Goal: Ask a question

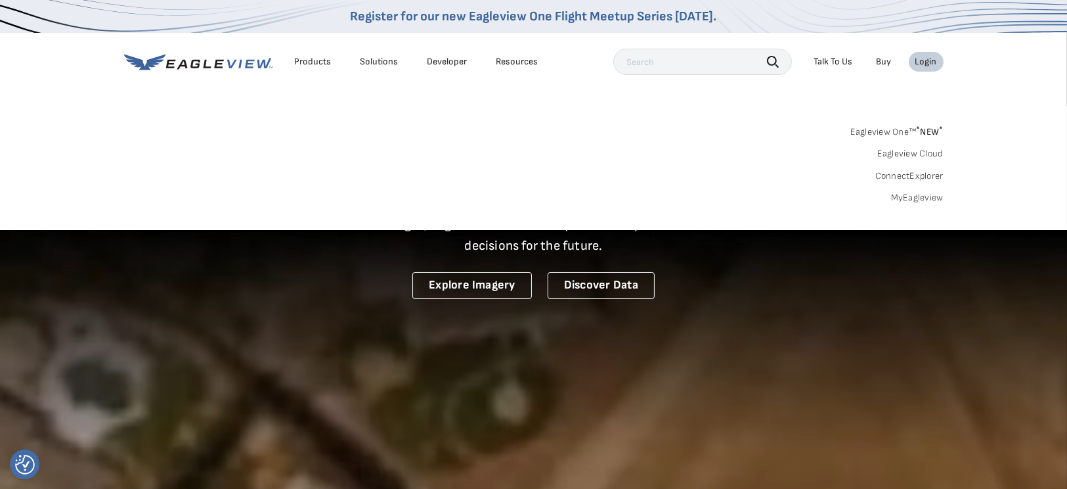
click at [907, 200] on link "MyEagleview" at bounding box center [917, 198] width 53 height 12
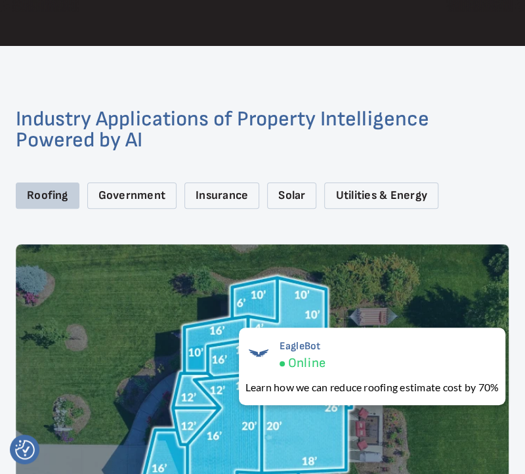
scroll to position [2364, 0]
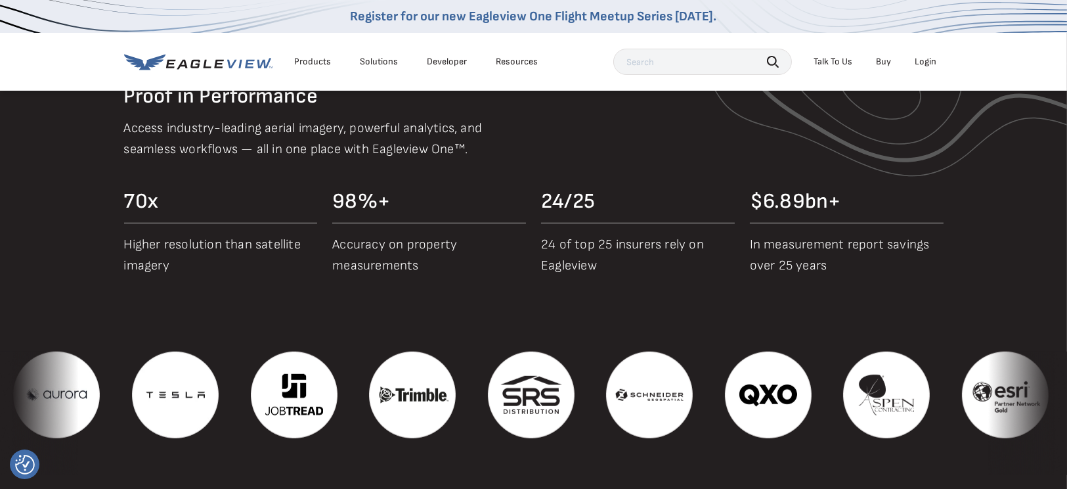
scroll to position [945, 0]
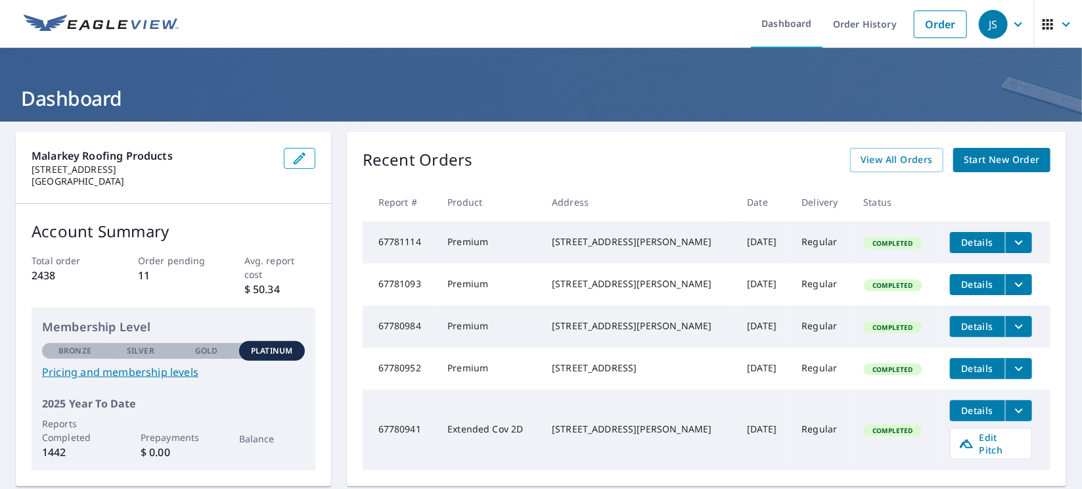
click at [1010, 27] on icon "button" at bounding box center [1018, 24] width 16 height 16
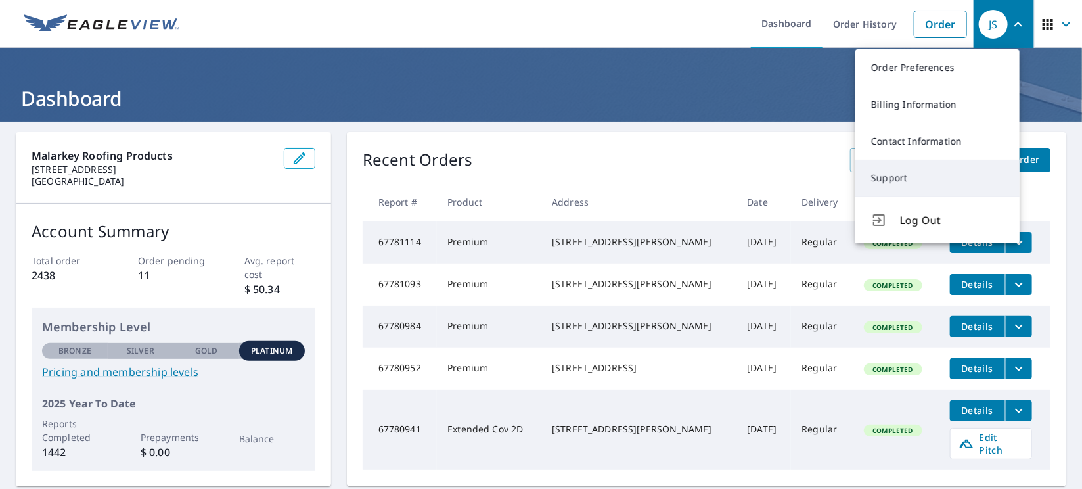
click at [908, 183] on link "Support" at bounding box center [937, 178] width 164 height 37
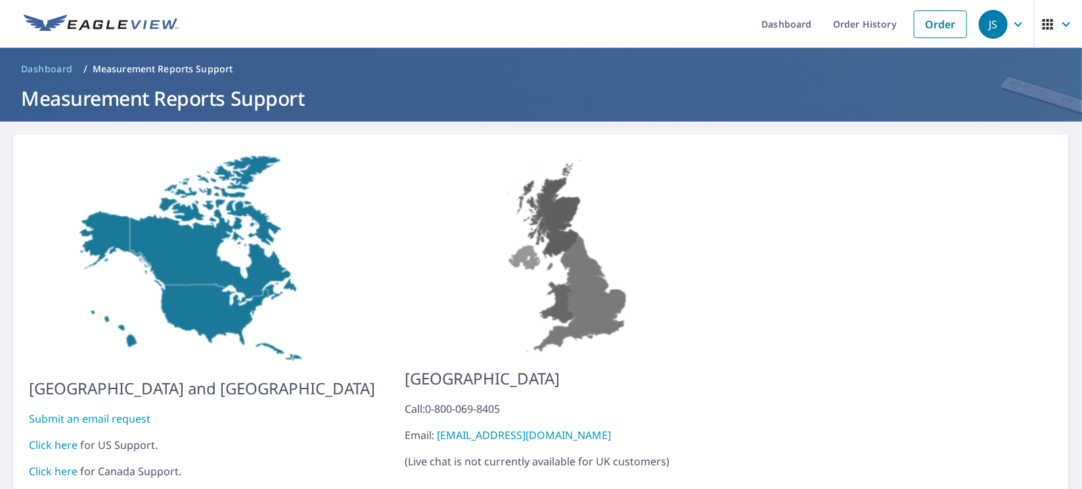
scroll to position [43, 0]
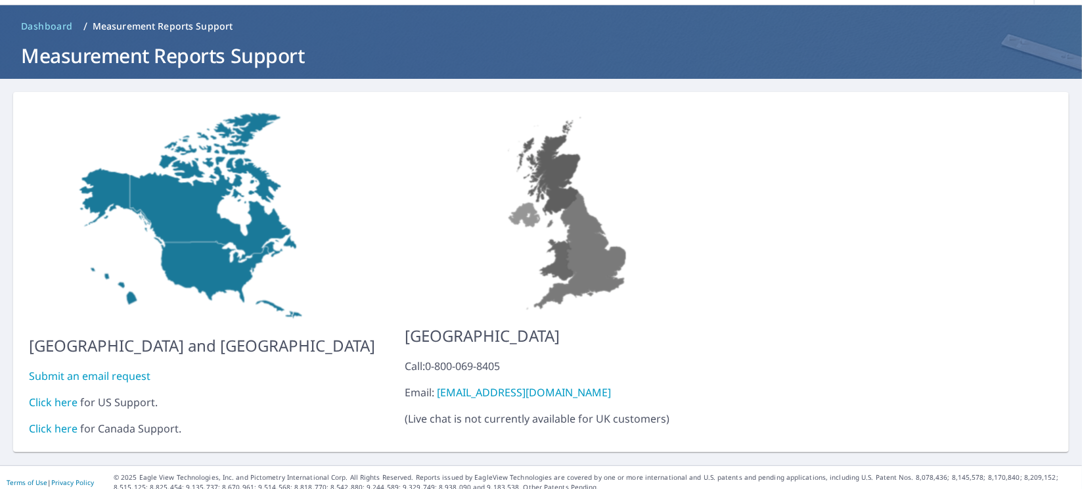
click at [40, 395] on link "Click here" at bounding box center [53, 402] width 49 height 14
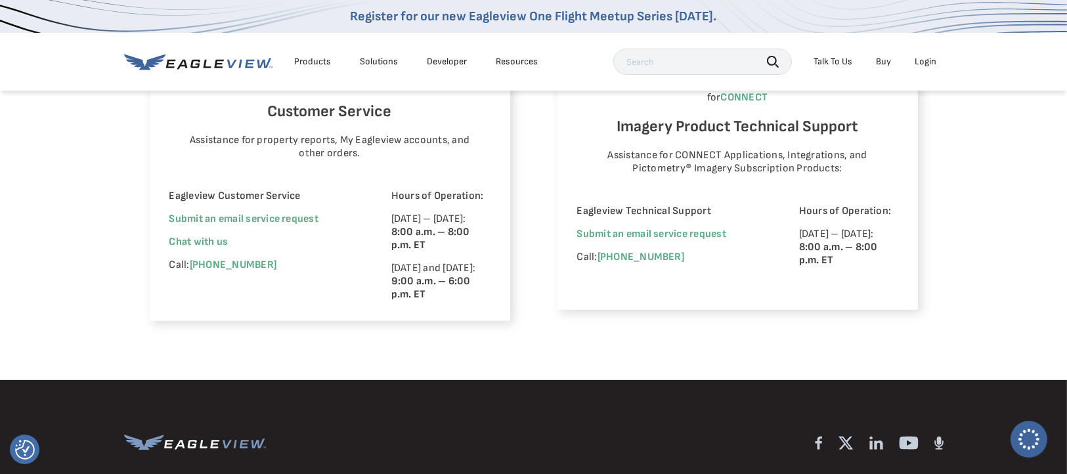
scroll to position [886, 0]
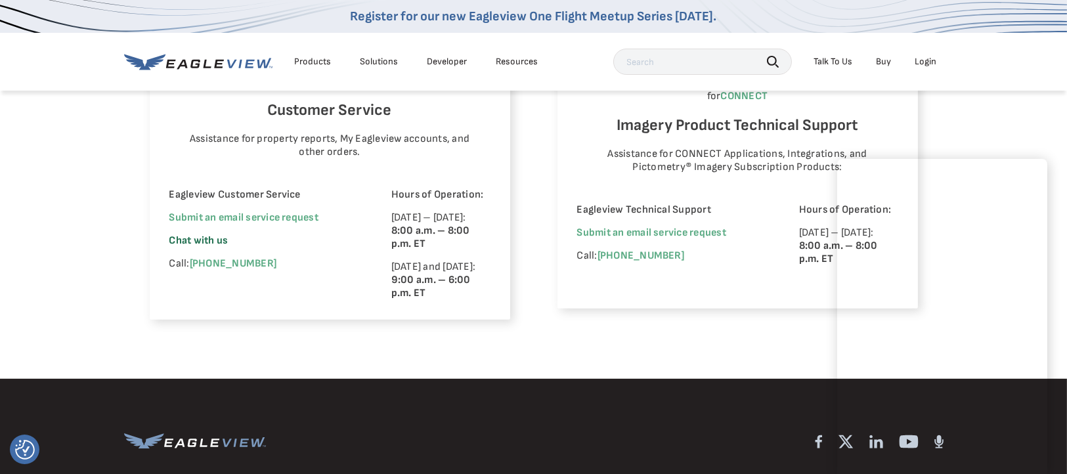
click at [198, 240] on span "Chat with us" at bounding box center [198, 241] width 59 height 12
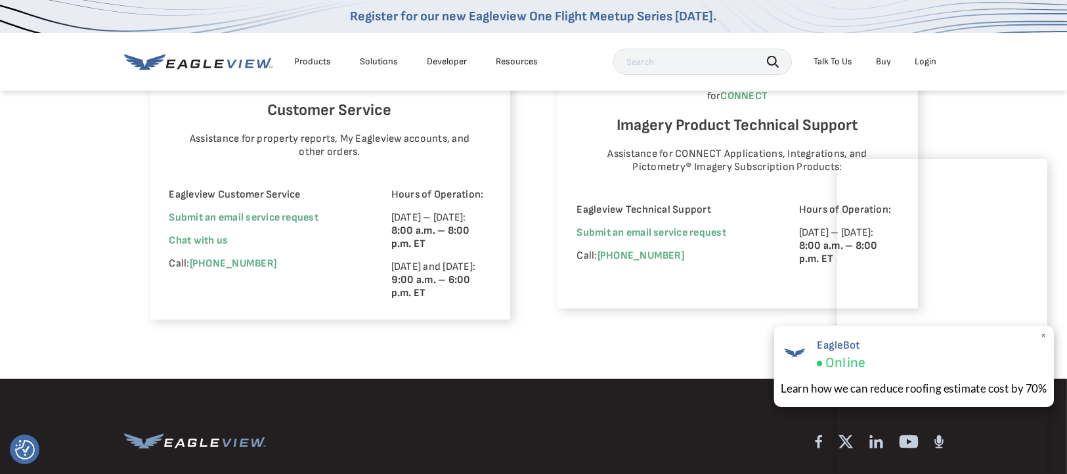
click at [1046, 336] on span "×" at bounding box center [1043, 336] width 7 height 14
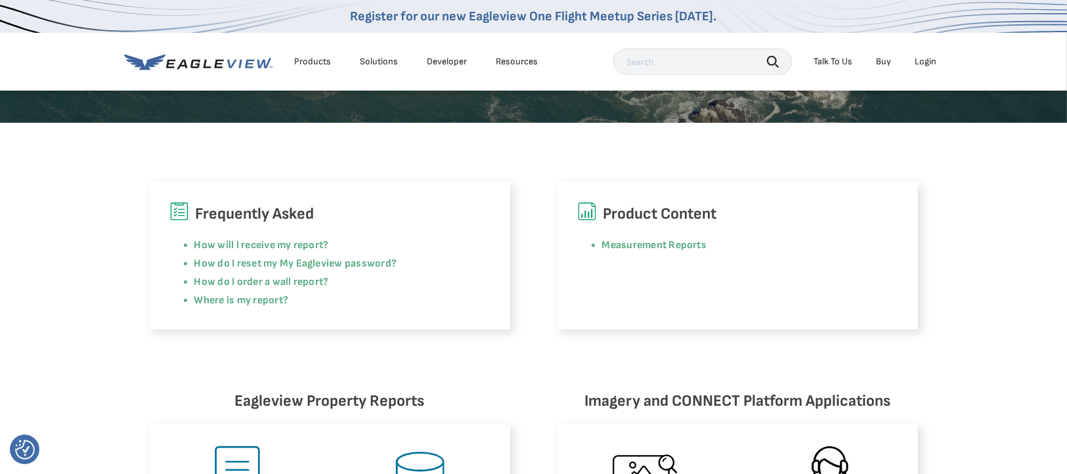
scroll to position [0, 0]
